Goal: Information Seeking & Learning: Learn about a topic

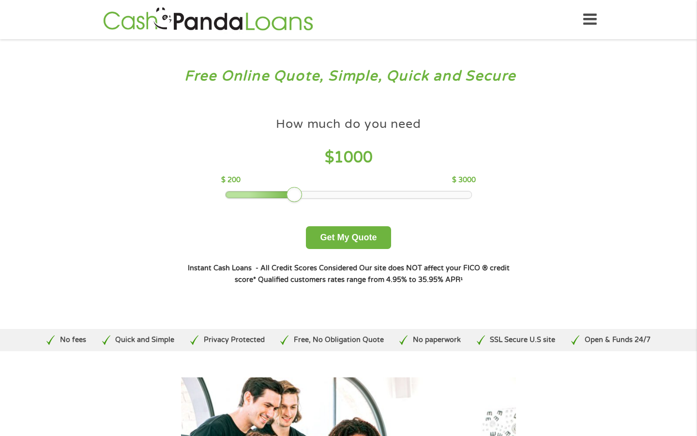
scroll to position [19, 0]
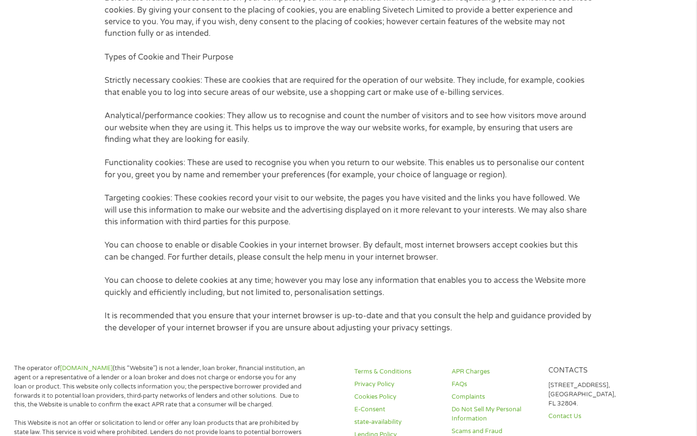
scroll to position [289, 0]
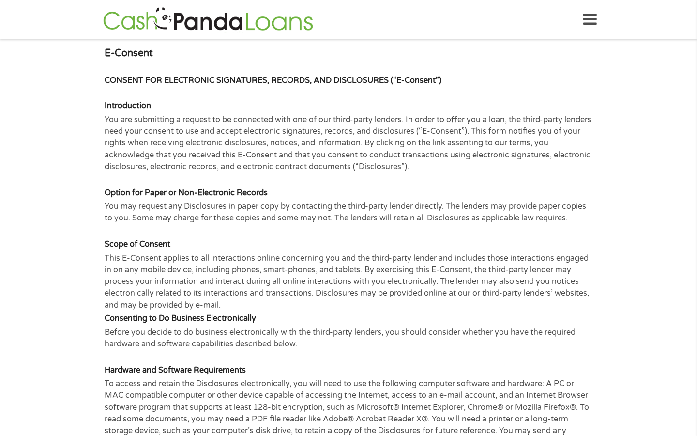
scroll to position [209, 0]
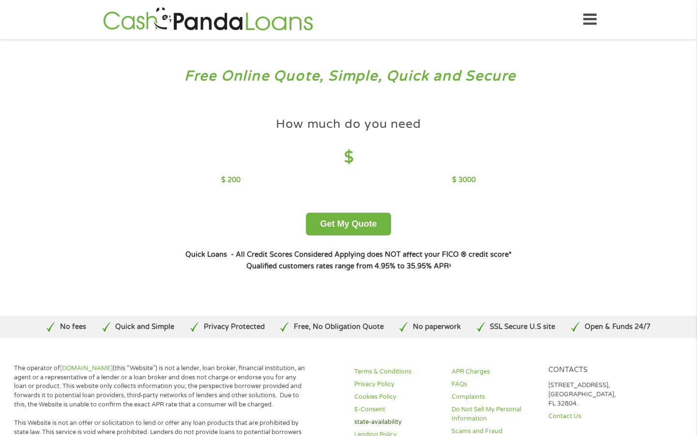
scroll to position [4, 0]
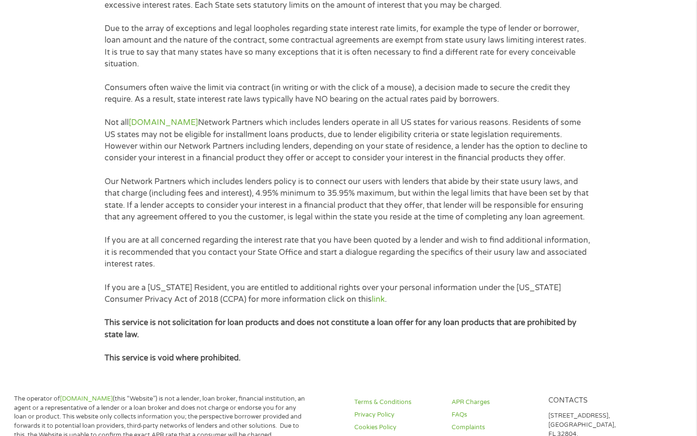
scroll to position [323, 0]
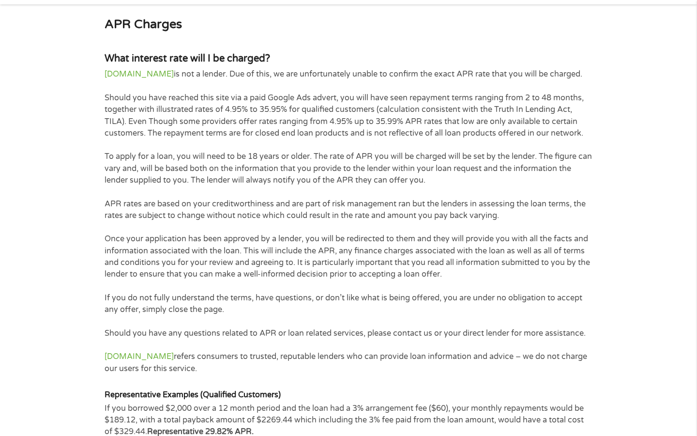
scroll to position [170, 0]
